Goal: Transaction & Acquisition: Purchase product/service

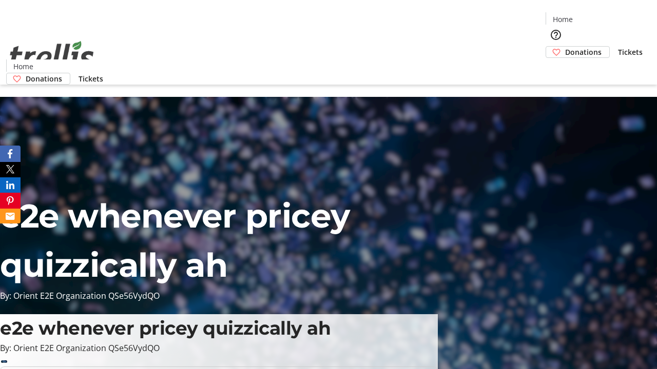
click at [565, 47] on span "Donations" at bounding box center [583, 52] width 36 height 11
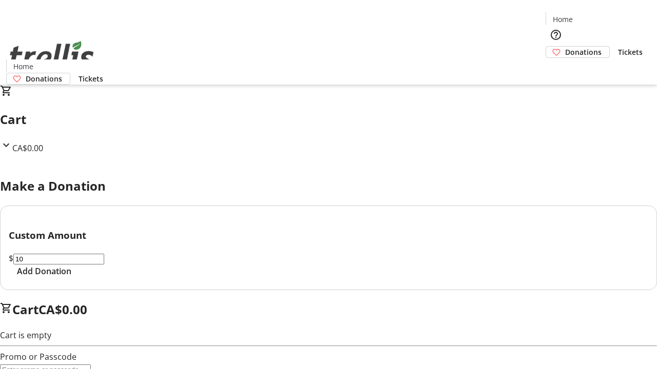
click at [71, 278] on span "Add Donation" at bounding box center [44, 271] width 54 height 12
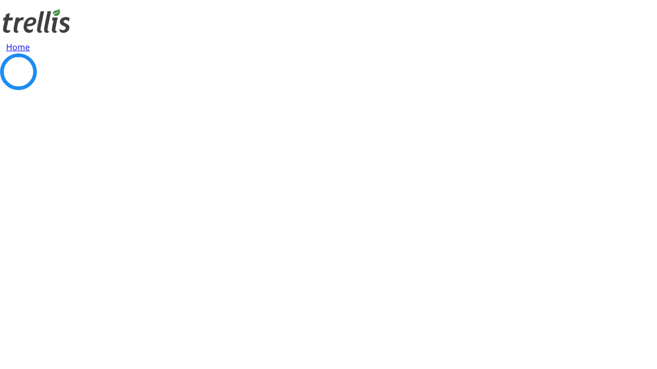
select select "CA"
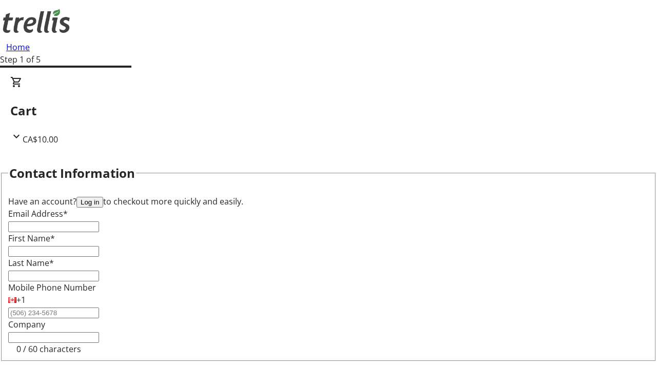
click at [103, 197] on button "Log in" at bounding box center [89, 202] width 27 height 11
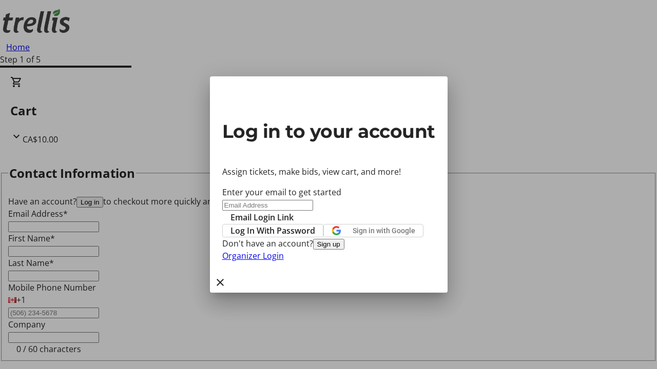
click at [315, 225] on span "Log In With Password" at bounding box center [272, 231] width 85 height 12
